Goal: Entertainment & Leisure: Consume media (video, audio)

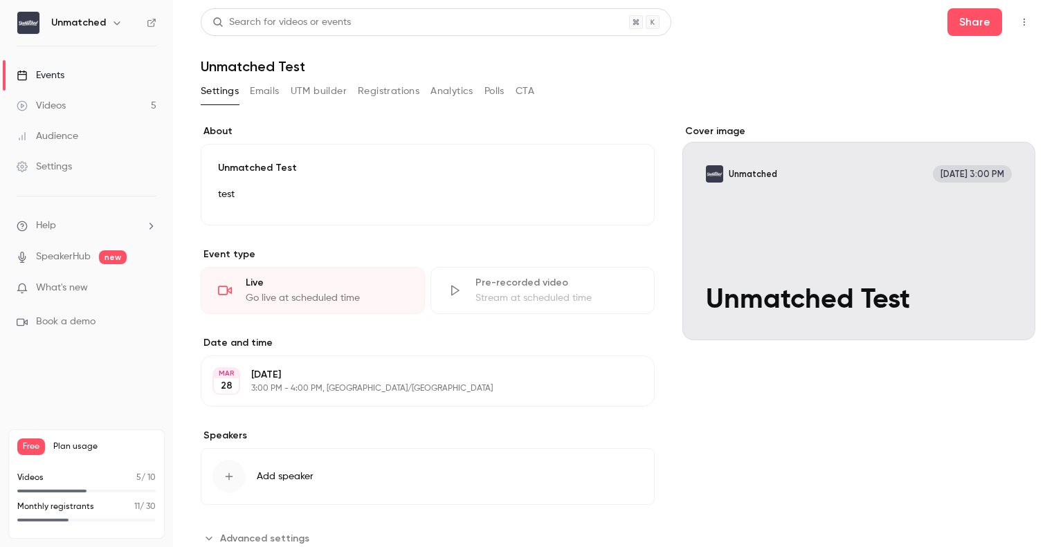
click at [61, 102] on div "Videos" at bounding box center [41, 106] width 49 height 14
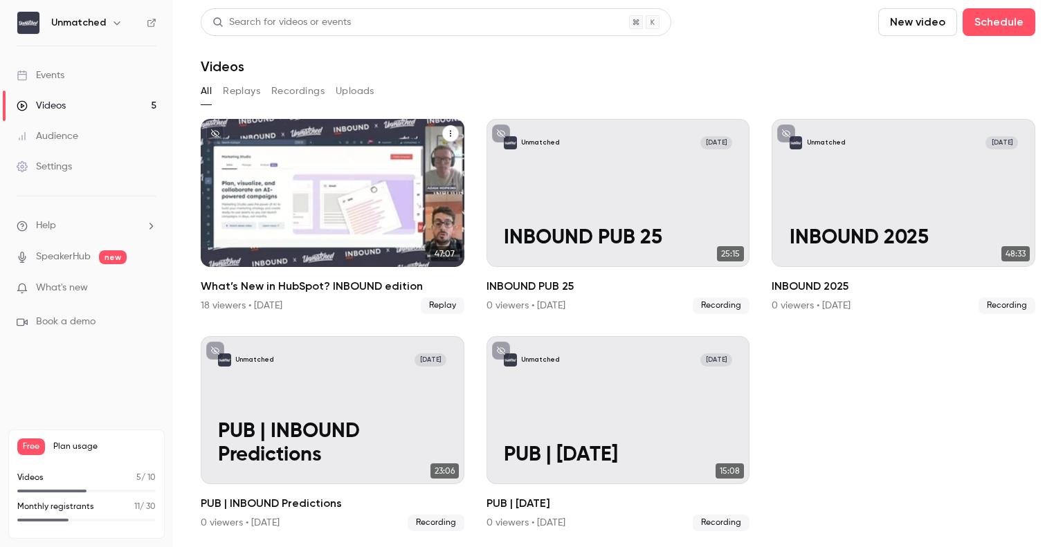
click at [376, 231] on div "What’s New in HubSpot? INBOUND edition" at bounding box center [333, 193] width 264 height 148
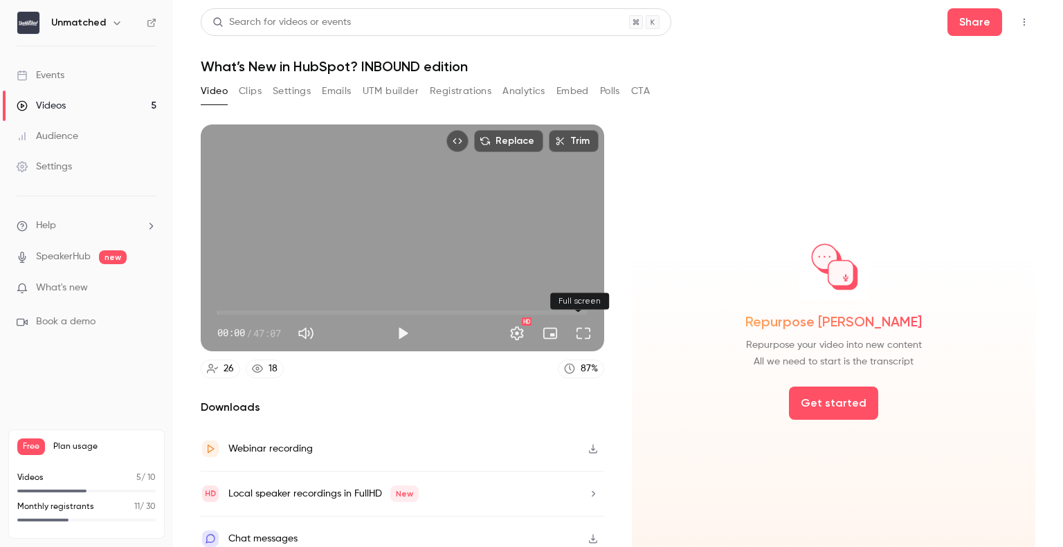
click at [576, 337] on button "Full screen" at bounding box center [584, 334] width 28 height 28
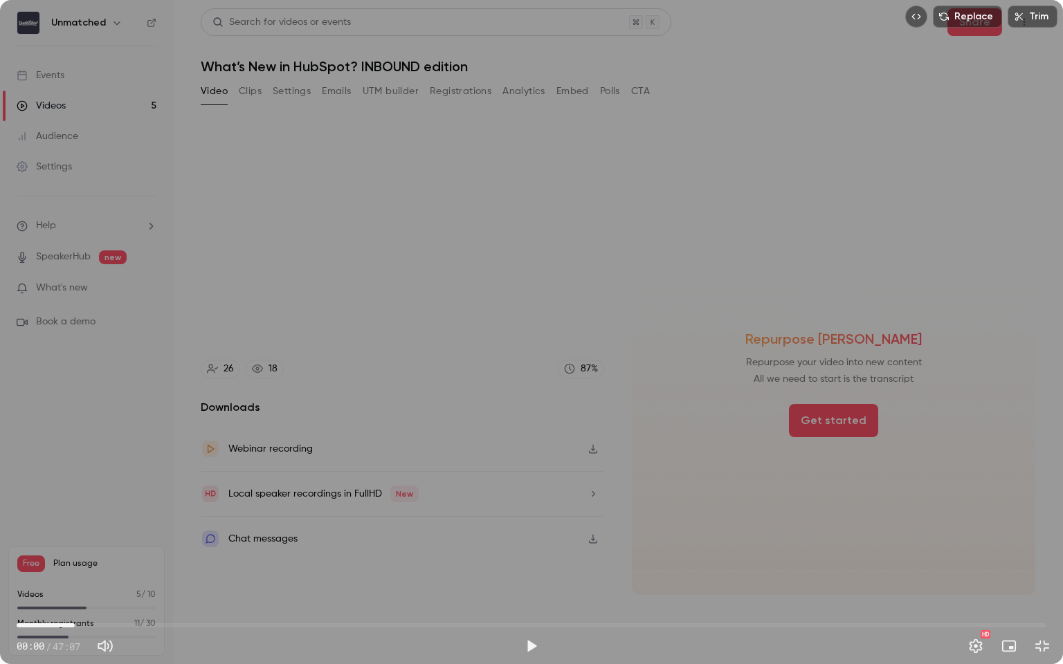
click at [75, 547] on span "02:39" at bounding box center [532, 626] width 1030 height 22
click at [80, 547] on span "02:54" at bounding box center [80, 625] width 4 height 4
click at [83, 547] on span "03:02" at bounding box center [83, 625] width 4 height 4
click at [531, 547] on button "Play" at bounding box center [532, 646] width 28 height 28
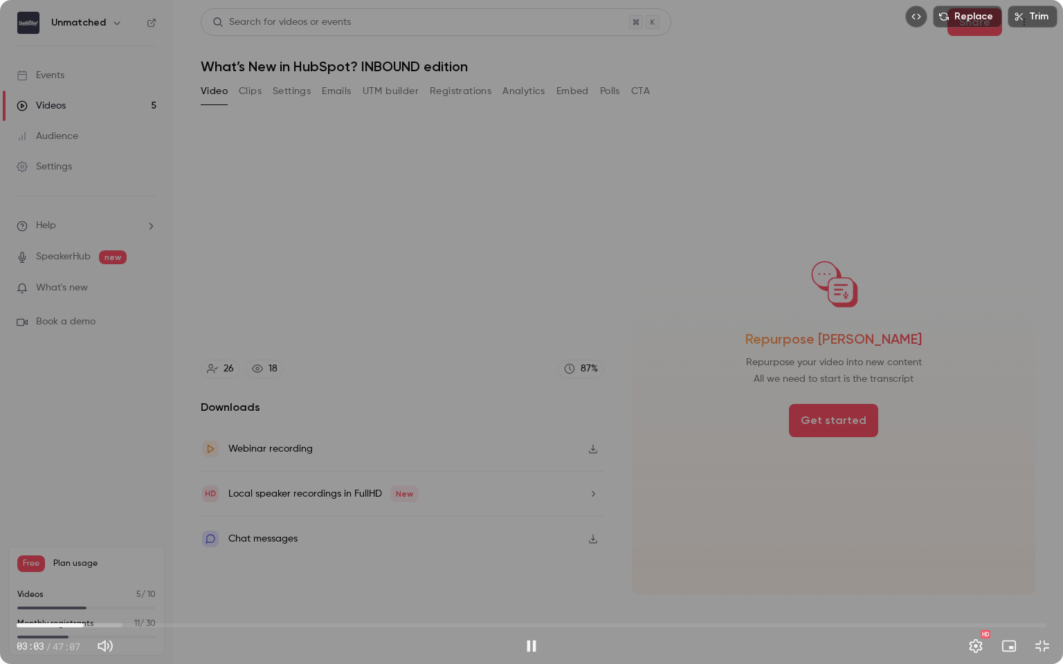
type input "*****"
click at [530, 547] on button "Pause" at bounding box center [532, 646] width 28 height 28
drag, startPoint x: 108, startPoint y: 628, endPoint x: 513, endPoint y: 615, distance: 405.8
click at [513, 547] on span "22:44" at bounding box center [532, 626] width 1030 height 22
drag, startPoint x: 514, startPoint y: 626, endPoint x: 545, endPoint y: 636, distance: 32.8
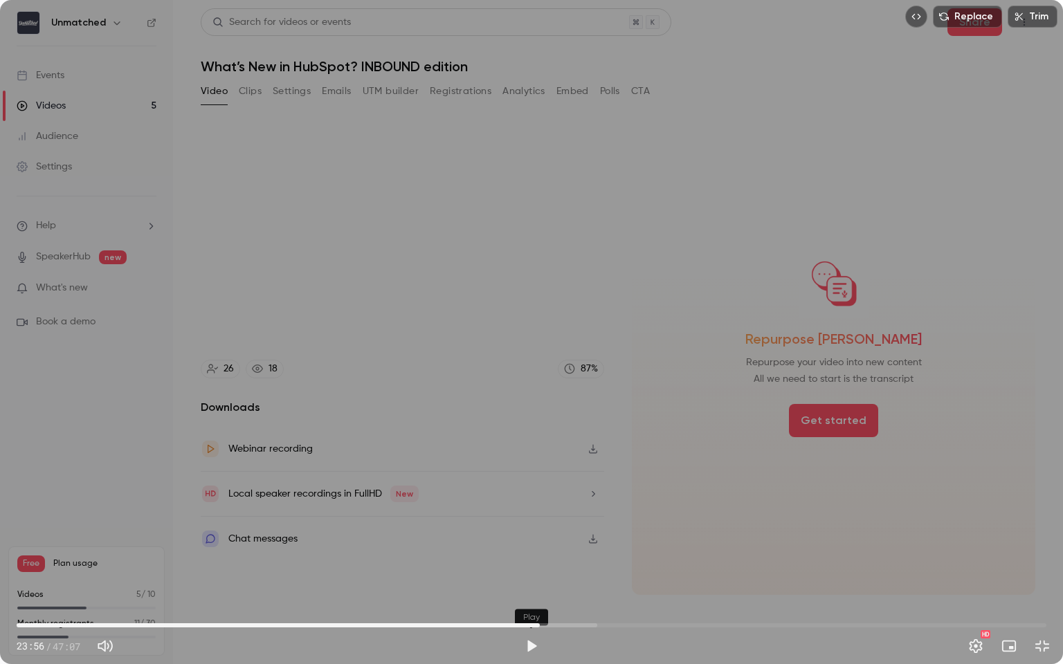
click at [540, 547] on div "23:56 23:56 / 47:07 HD" at bounding box center [531, 635] width 1063 height 58
drag, startPoint x: 541, startPoint y: 629, endPoint x: 559, endPoint y: 629, distance: 18.0
click at [559, 547] on span "24:49" at bounding box center [559, 625] width 4 height 4
drag, startPoint x: 559, startPoint y: 626, endPoint x: 570, endPoint y: 626, distance: 11.1
click at [570, 547] on span "25:20" at bounding box center [570, 625] width 4 height 4
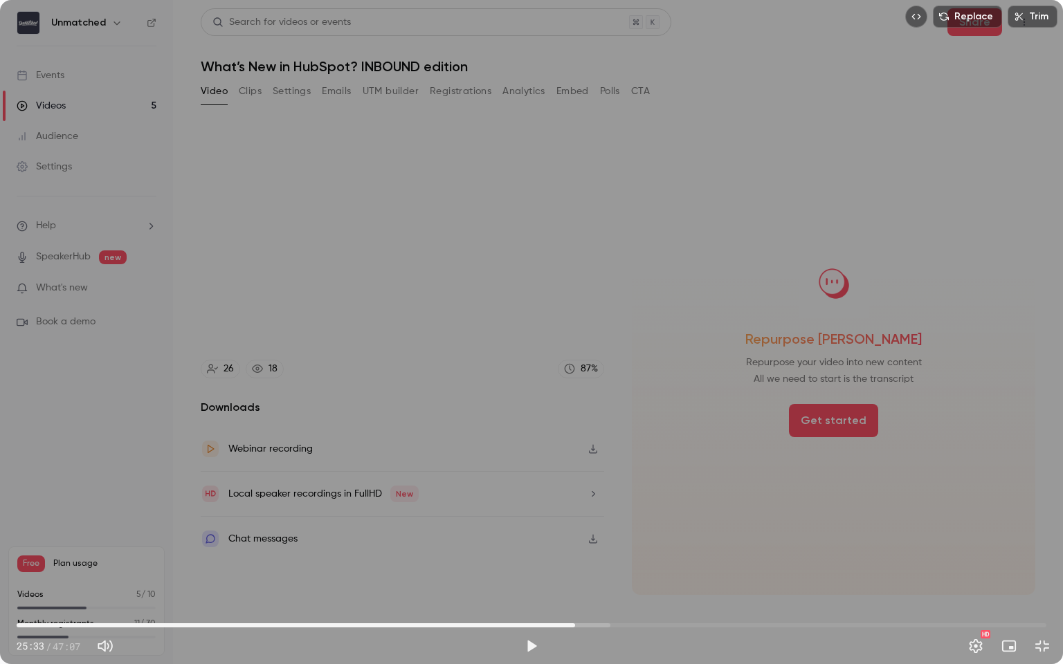
click at [575, 547] on span "25:33" at bounding box center [575, 625] width 4 height 4
click at [574, 547] on span "25:31" at bounding box center [574, 625] width 4 height 4
click at [1049, 547] on button "Exit full screen" at bounding box center [1042, 646] width 28 height 28
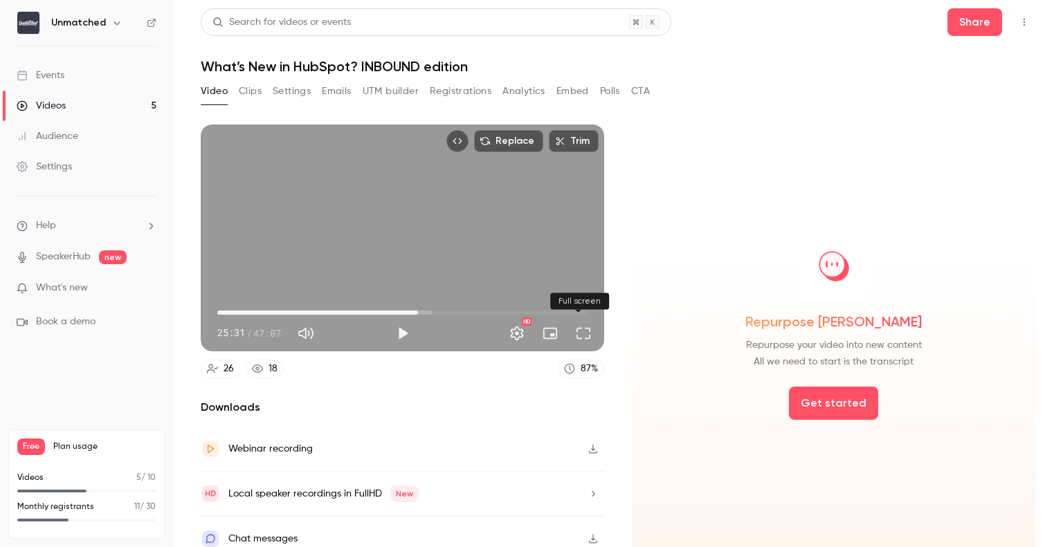
click at [584, 327] on button "Full screen" at bounding box center [584, 334] width 28 height 28
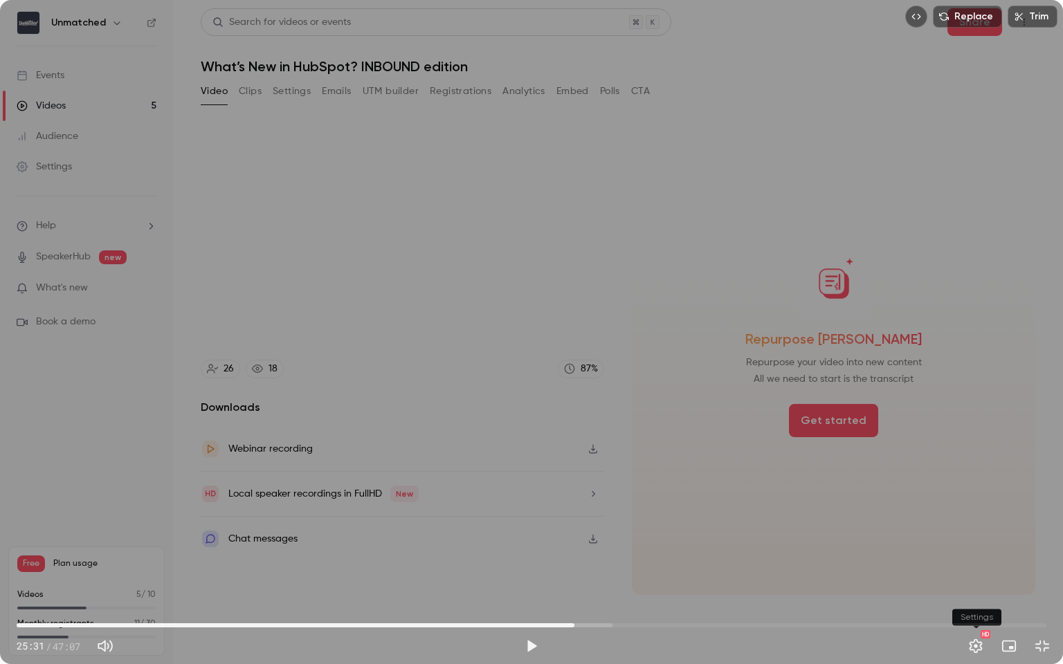
click at [983, 547] on button "Settings" at bounding box center [976, 646] width 28 height 28
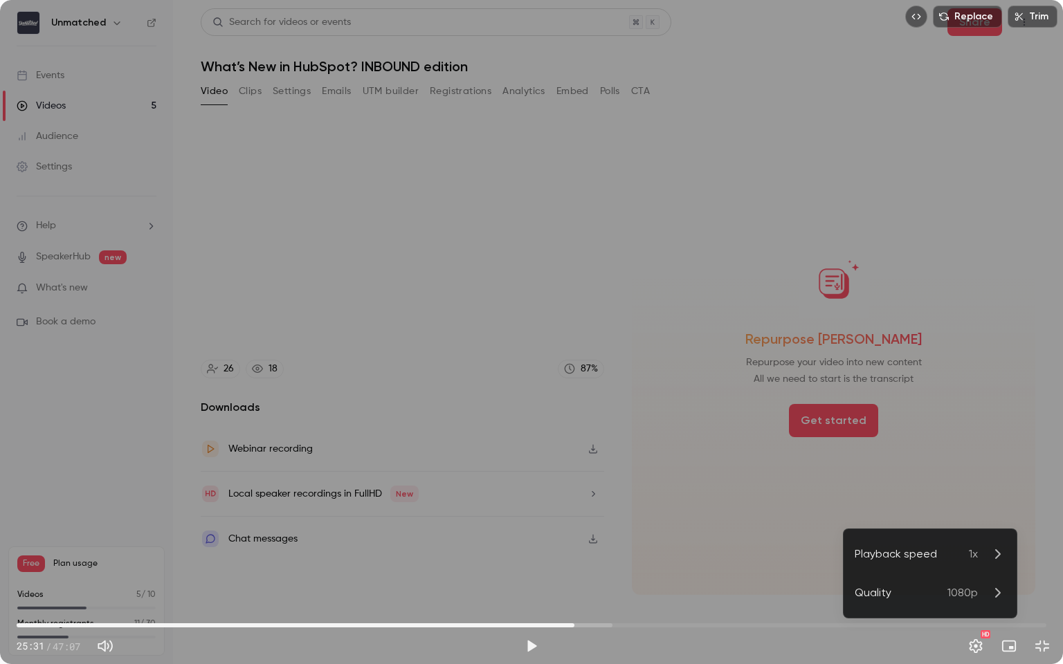
click at [938, 547] on div "Quality" at bounding box center [901, 593] width 93 height 17
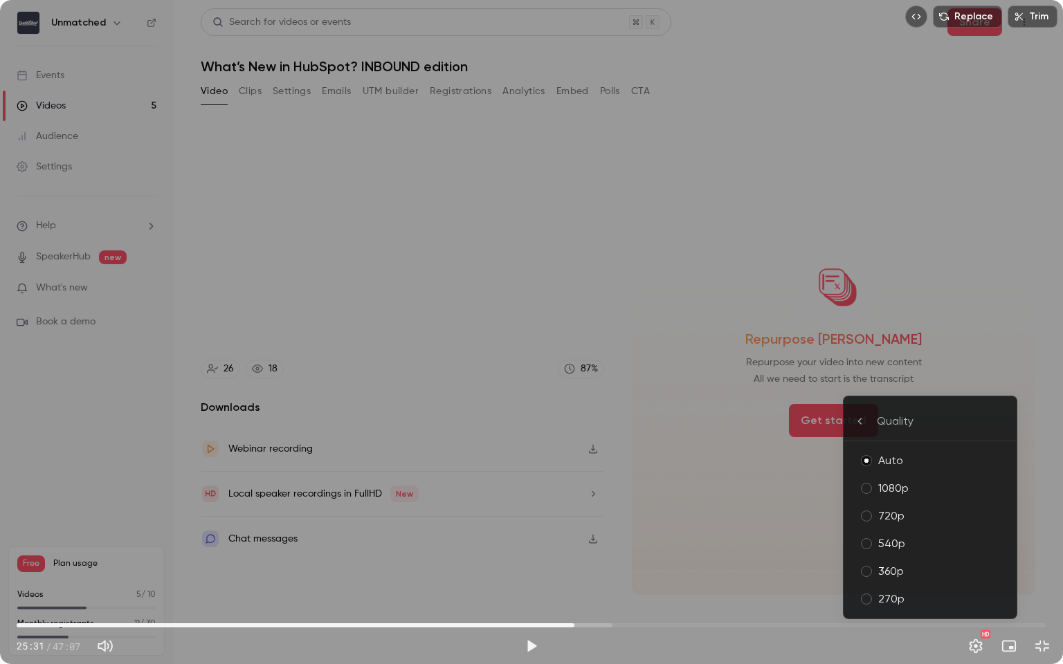
click at [906, 478] on li "1080p" at bounding box center [930, 489] width 173 height 28
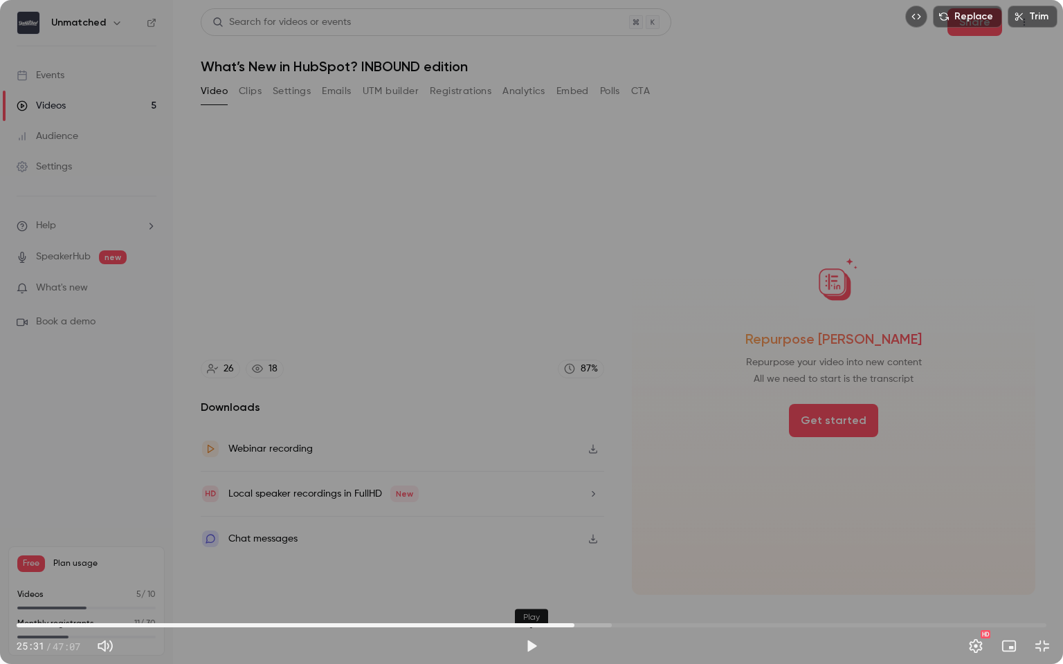
click at [538, 547] on button "Play" at bounding box center [532, 646] width 28 height 28
click at [536, 547] on button "Pause" at bounding box center [532, 646] width 28 height 28
click at [1046, 547] on button "Exit full screen" at bounding box center [1042, 646] width 28 height 28
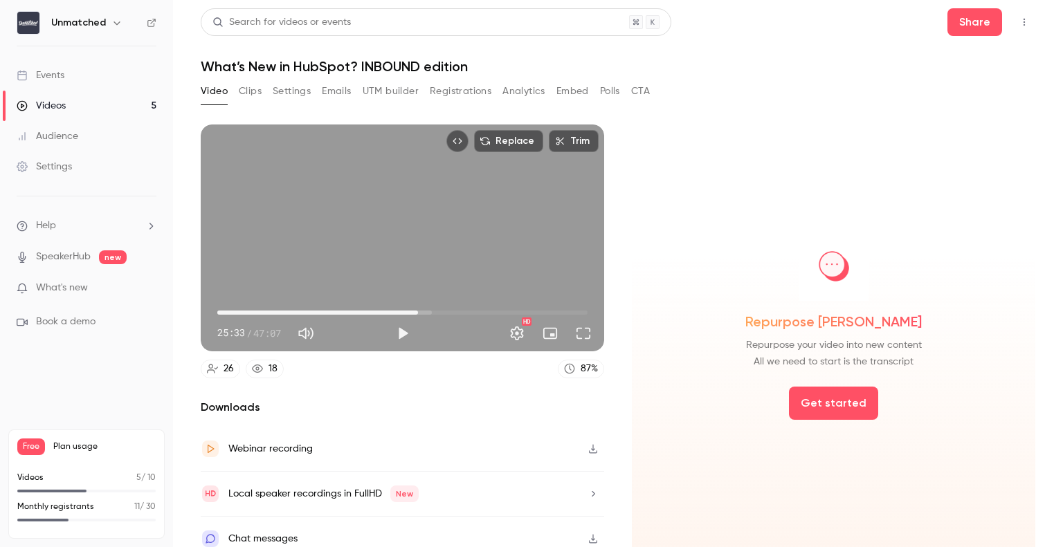
click at [589, 448] on icon "button" at bounding box center [593, 449] width 8 height 9
type input "******"
